Goal: Navigation & Orientation: Find specific page/section

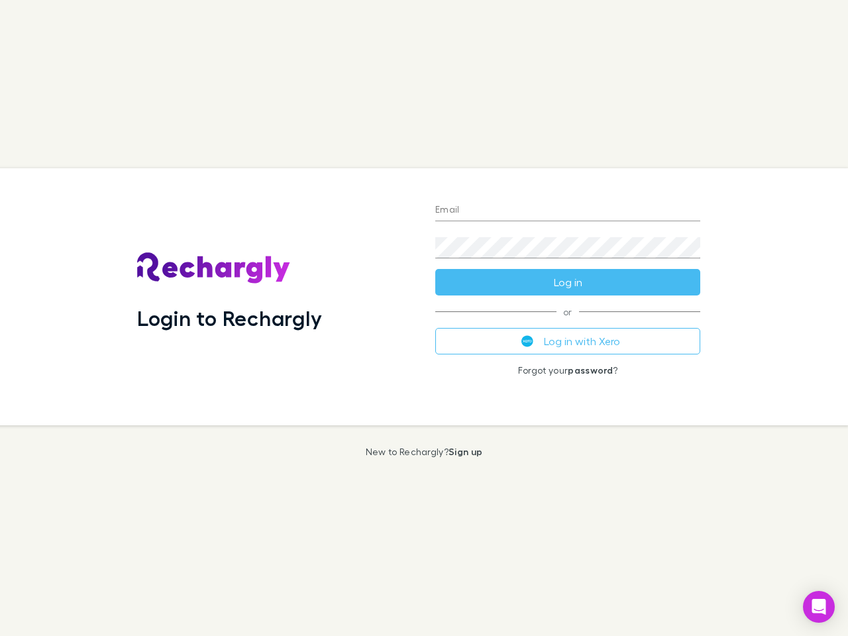
click at [424, 318] on div "Login to Rechargly" at bounding box center [276, 296] width 298 height 257
click at [568, 211] on input "Email" at bounding box center [567, 210] width 265 height 21
click at [568, 282] on button "Log in" at bounding box center [567, 282] width 265 height 27
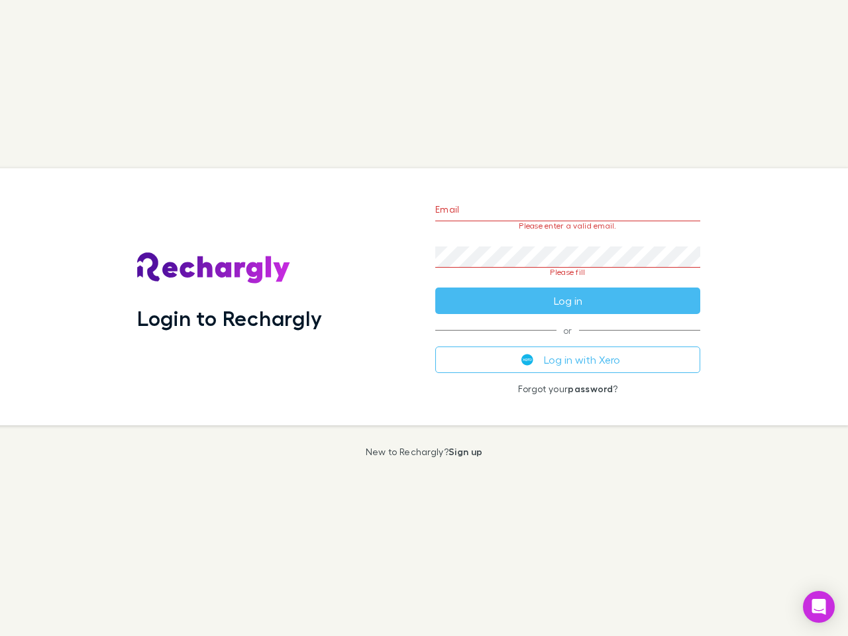
click at [568, 341] on div "Email Please enter a valid email. Password Please fill Log in or Log in with Xe…" at bounding box center [568, 296] width 286 height 257
click at [819, 607] on icon "Open Intercom Messenger" at bounding box center [819, 607] width 14 height 16
